Goal: Task Accomplishment & Management: Use online tool/utility

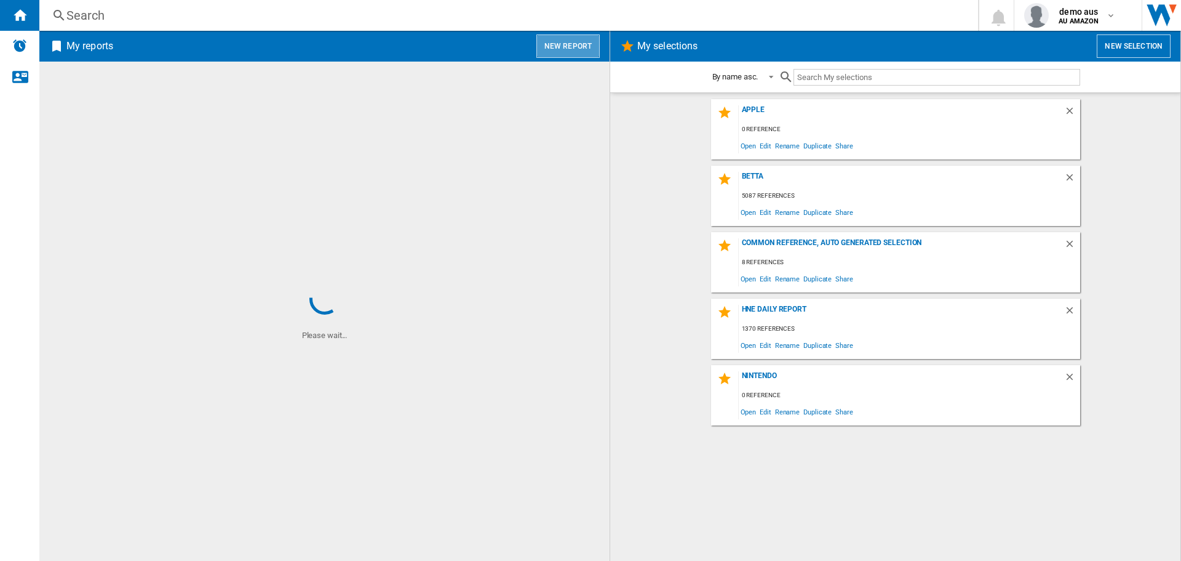
click at [573, 44] on button "New report" at bounding box center [568, 45] width 63 height 23
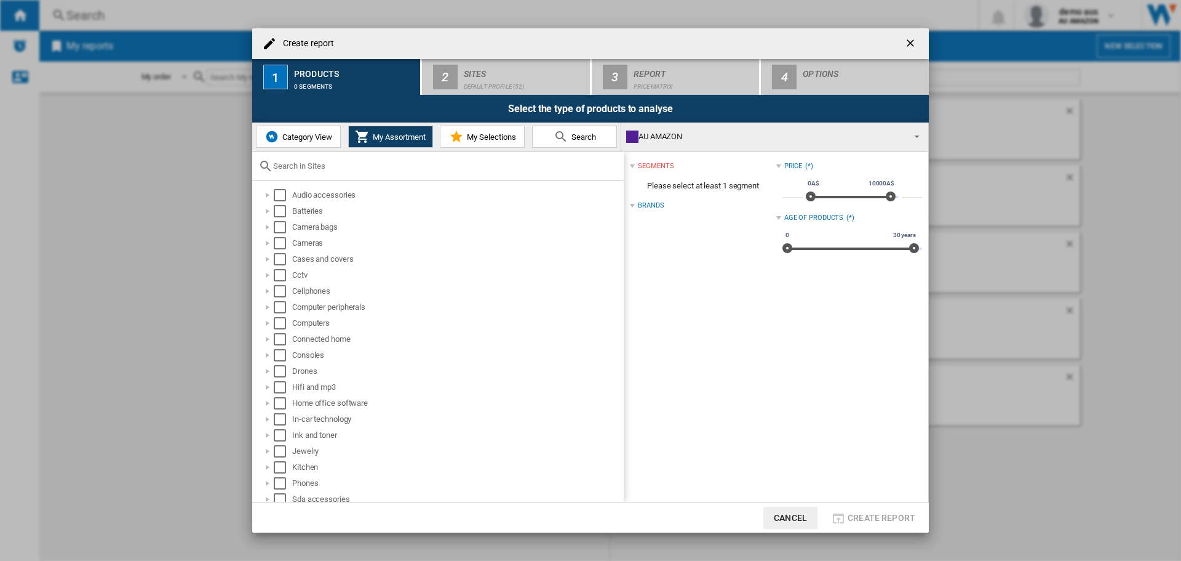
click at [302, 137] on span "Category View" at bounding box center [305, 136] width 53 height 9
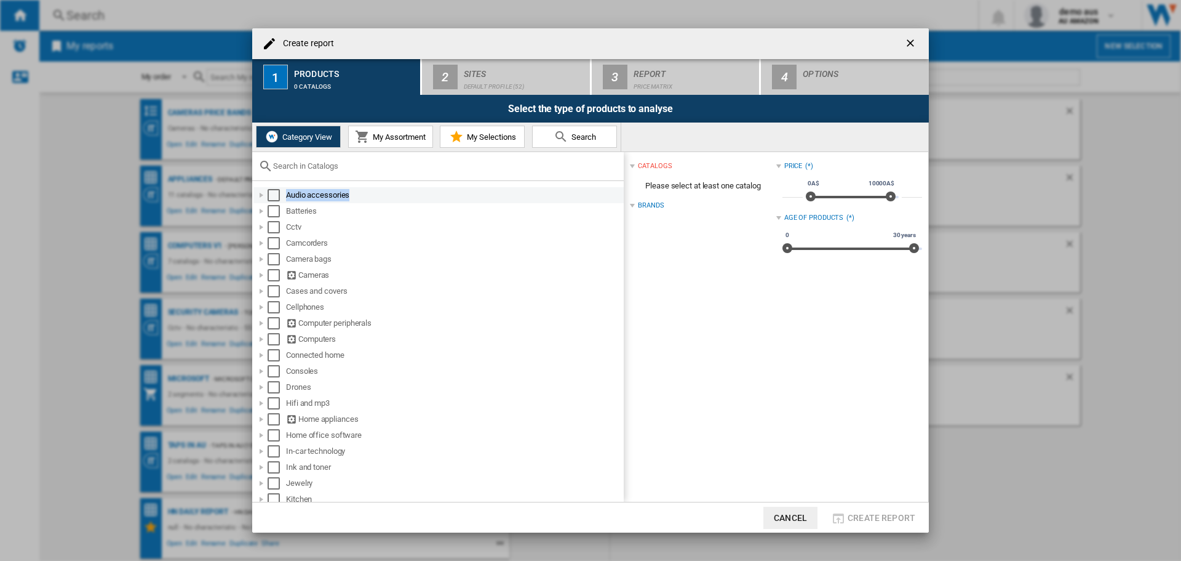
drag, startPoint x: 364, startPoint y: 194, endPoint x: 289, endPoint y: 188, distance: 75.9
click at [289, 188] on div "Audio accessories" at bounding box center [438, 195] width 370 height 16
copy div "Audio accessories"
drag, startPoint x: 364, startPoint y: 351, endPoint x: 289, endPoint y: 353, distance: 75.7
click at [289, 353] on div "Connected home" at bounding box center [454, 355] width 336 height 12
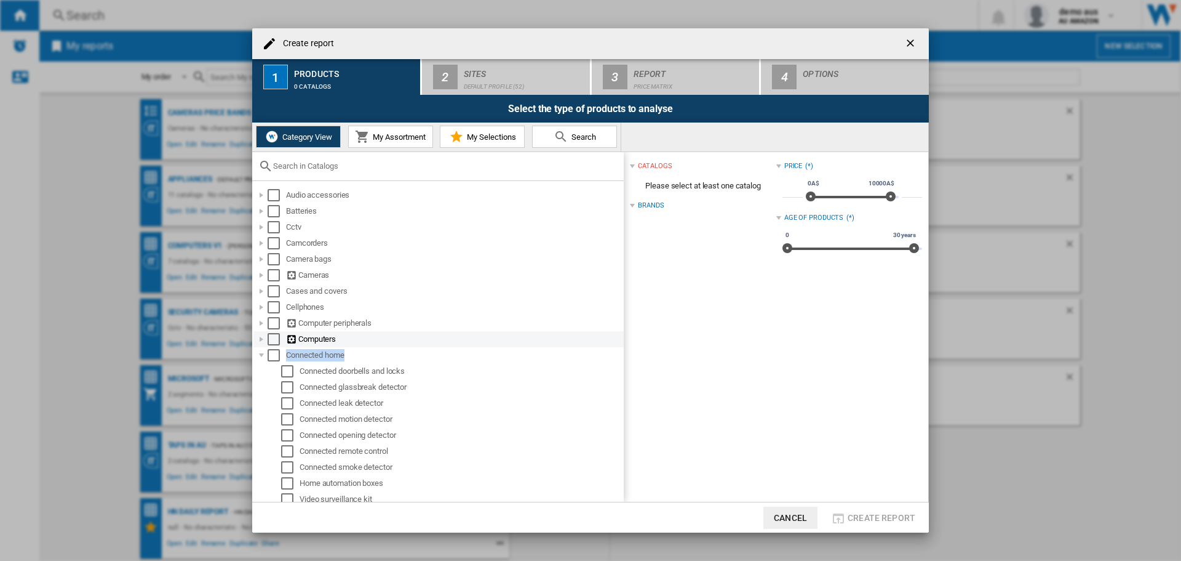
copy div "Connected home"
drag, startPoint x: 394, startPoint y: 322, endPoint x: 300, endPoint y: 342, distance: 95.6
click at [300, 342] on ol "Audio accessories Batteries Cctv Camcorders Camera bags Cameras Cases and cover…" at bounding box center [438, 523] width 372 height 672
drag, startPoint x: 342, startPoint y: 343, endPoint x: 283, endPoint y: 305, distance: 70.3
click at [283, 305] on ol "Audio accessories Batteries Cctv Camcorders Camera bags Cameras Cases and cover…" at bounding box center [438, 523] width 372 height 672
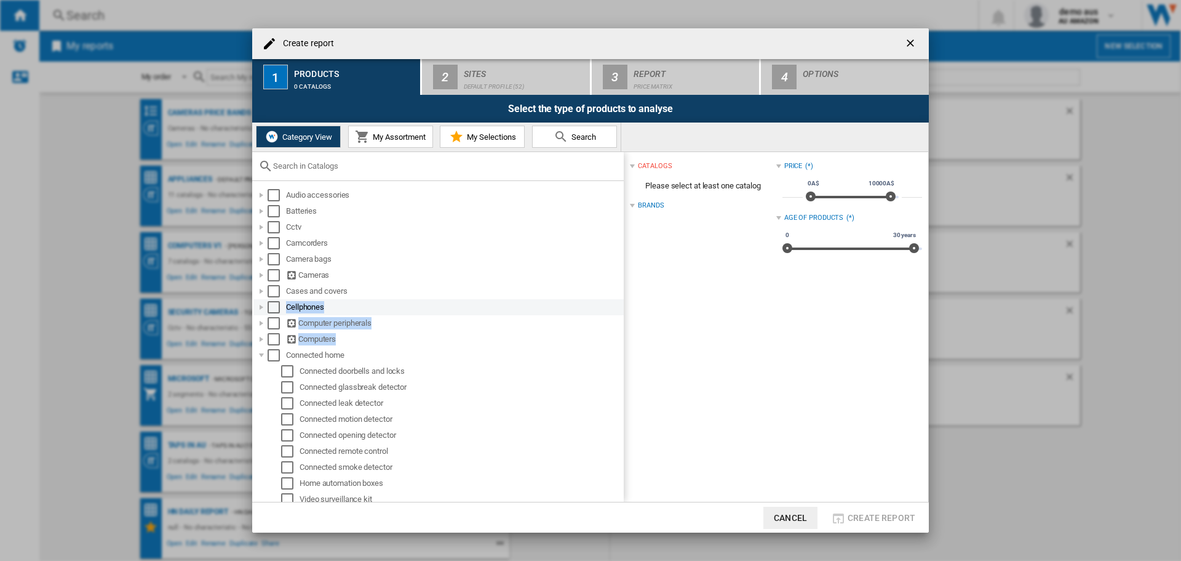
copy ol "Cellphones Computer peripherals Computers"
click at [261, 355] on div at bounding box center [261, 355] width 12 height 12
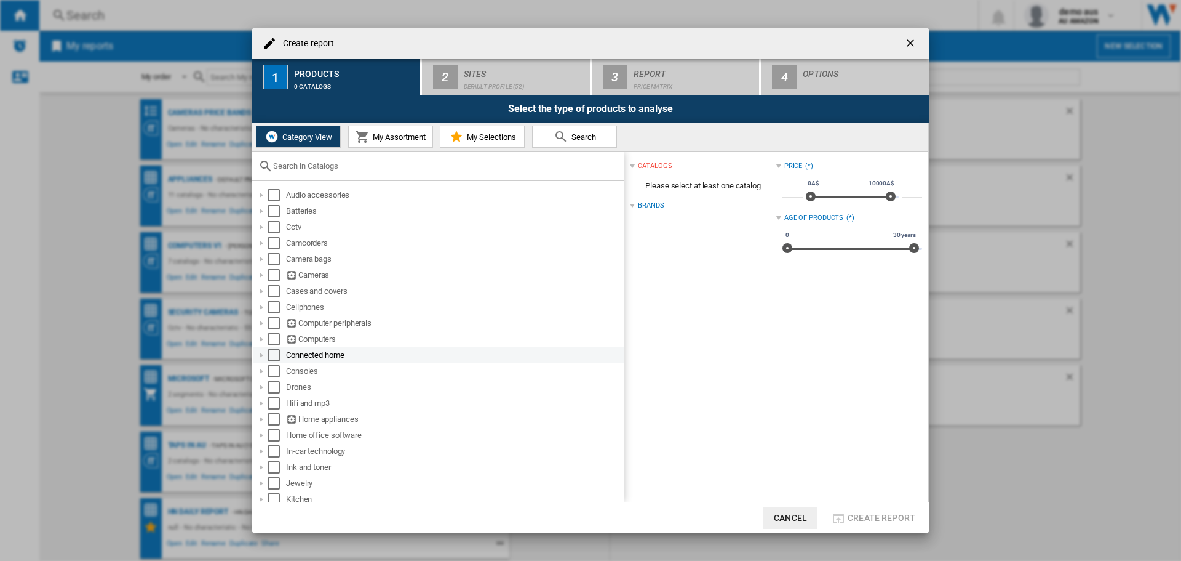
click at [261, 355] on div at bounding box center [261, 355] width 12 height 12
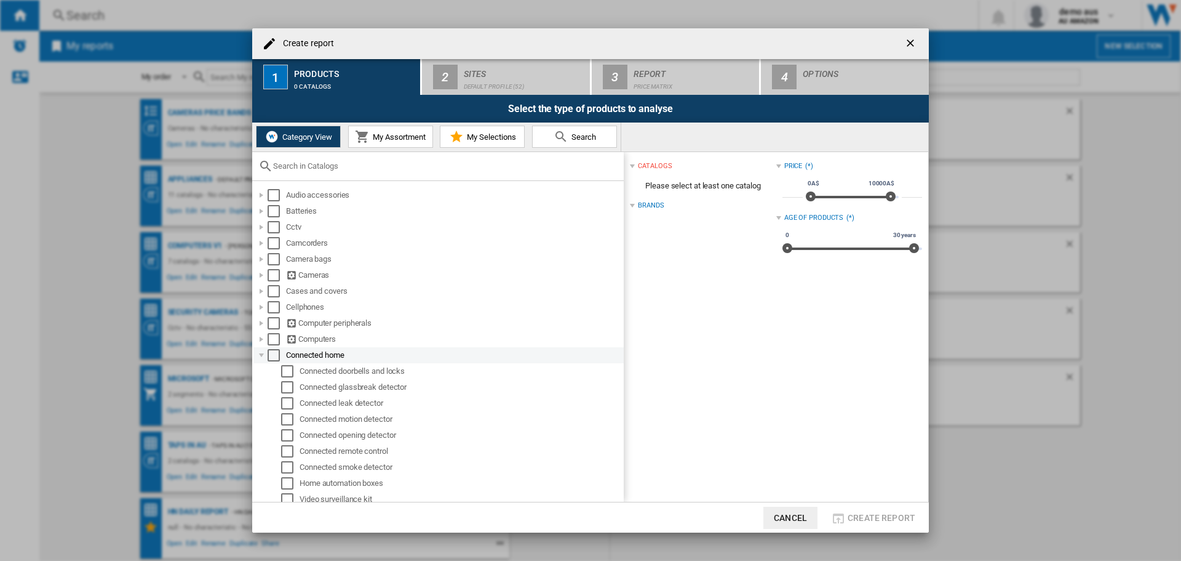
click at [261, 356] on div at bounding box center [261, 355] width 12 height 12
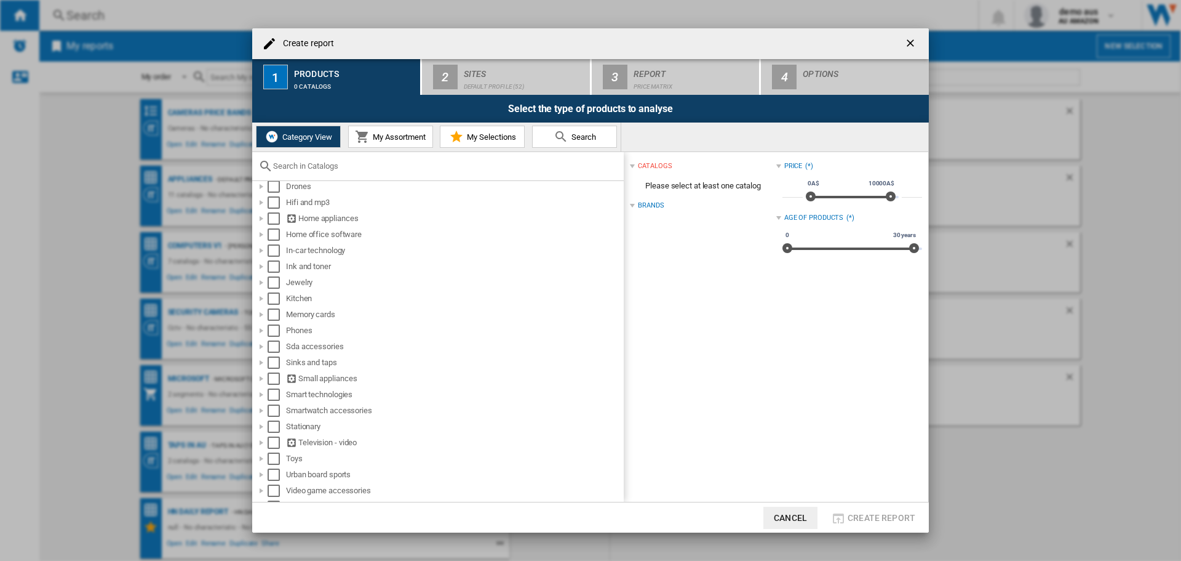
scroll to position [214, 0]
click at [263, 284] on div at bounding box center [261, 286] width 12 height 12
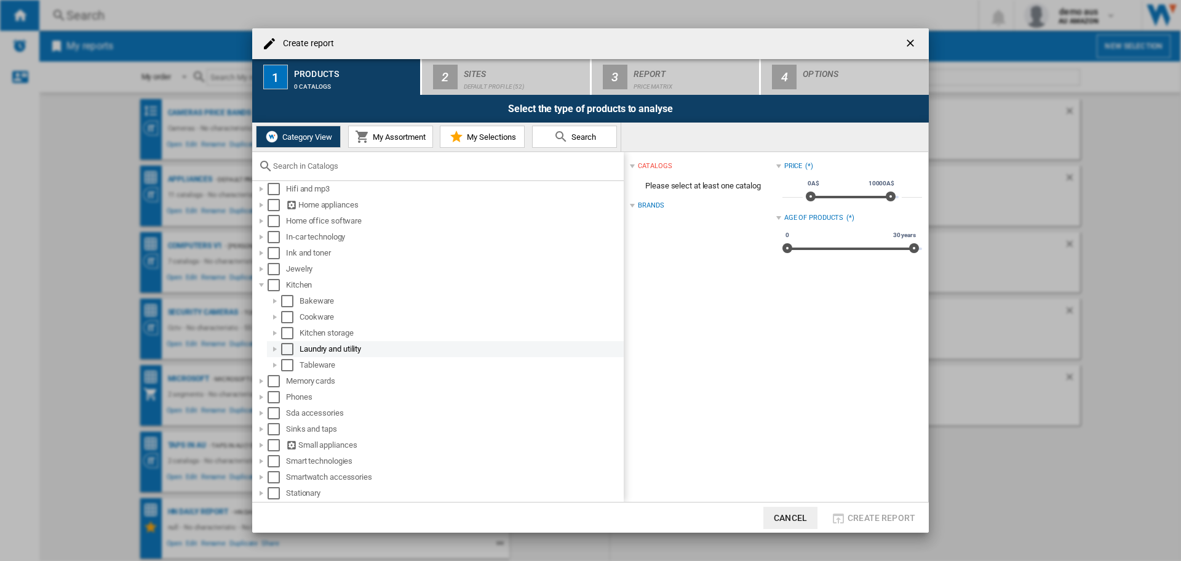
click at [274, 347] on div at bounding box center [275, 349] width 12 height 12
click at [261, 285] on div at bounding box center [261, 285] width 12 height 12
click at [263, 318] on div at bounding box center [261, 318] width 12 height 12
click at [263, 318] on div at bounding box center [261, 317] width 12 height 12
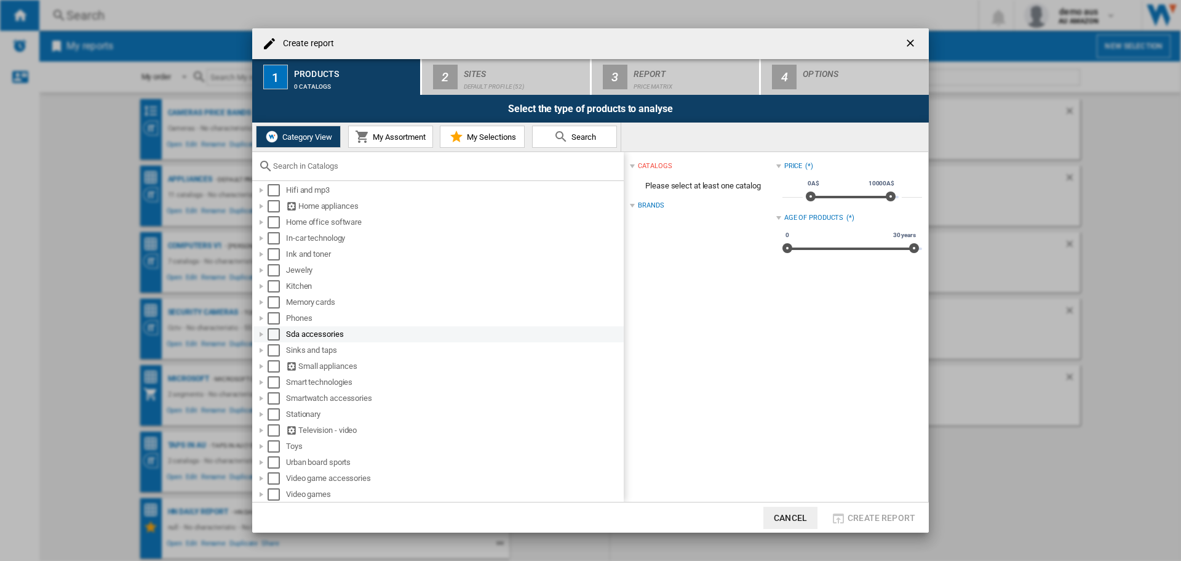
click at [263, 332] on div at bounding box center [261, 334] width 12 height 12
click at [263, 332] on div at bounding box center [261, 333] width 12 height 12
